Goal: Navigation & Orientation: Find specific page/section

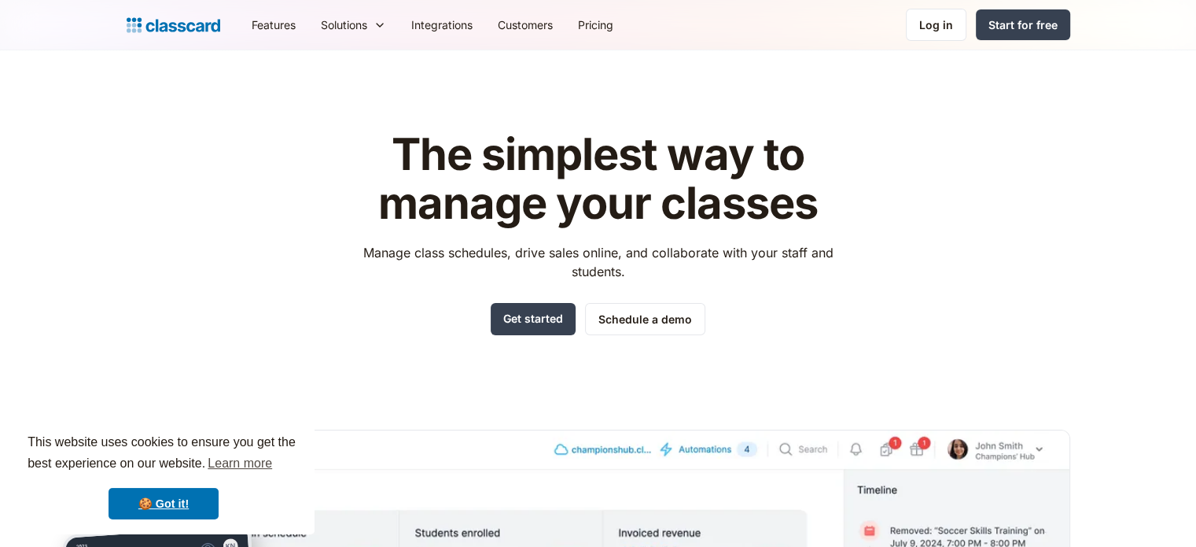
scroll to position [31, 0]
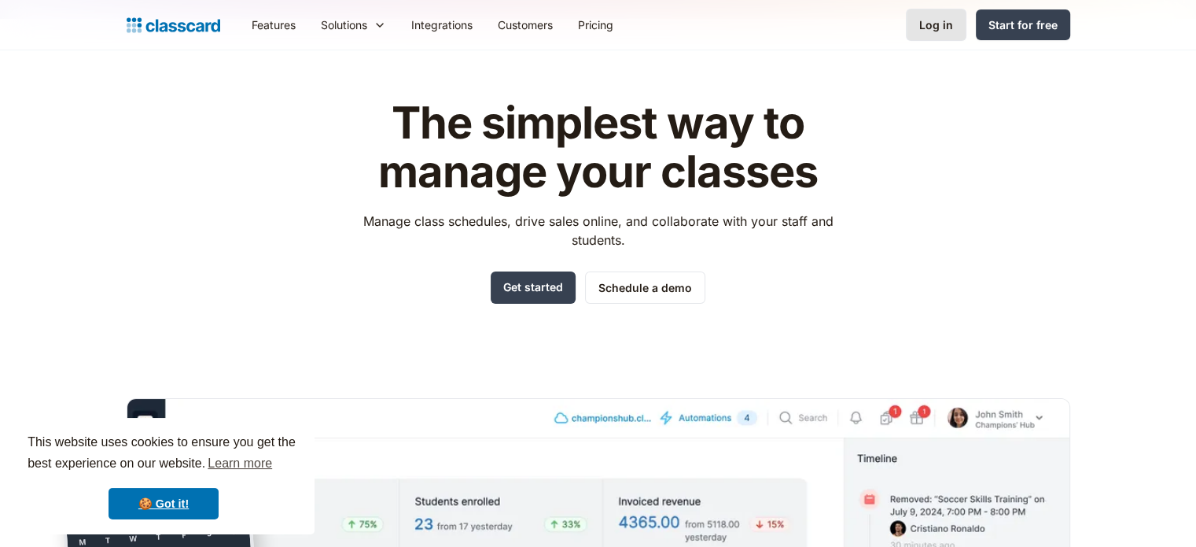
click at [946, 27] on div "Log in" at bounding box center [936, 25] width 34 height 17
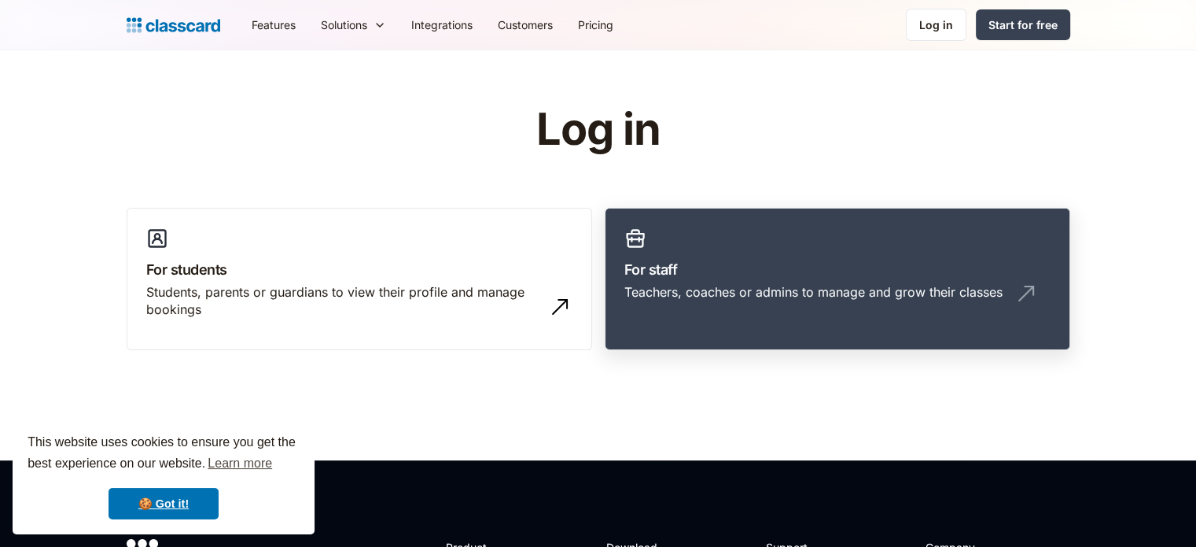
click at [667, 273] on h3 "For staff" at bounding box center [837, 269] width 426 height 21
